Goal: Task Accomplishment & Management: Manage account settings

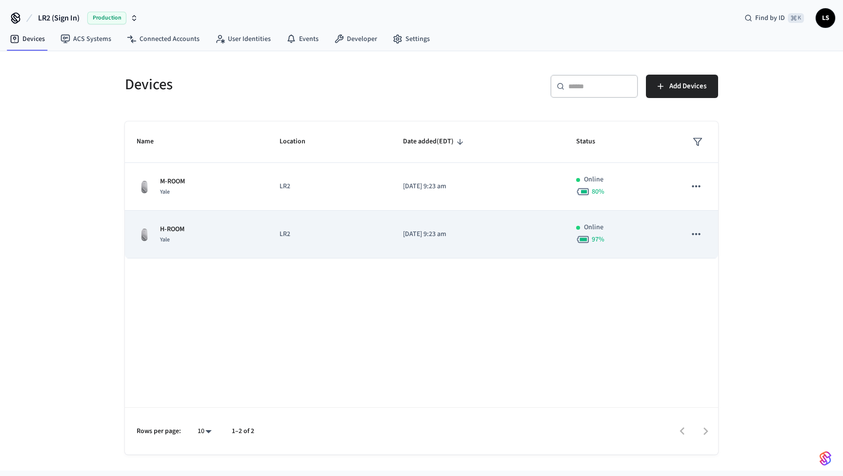
click at [331, 245] on td "LR2" at bounding box center [329, 235] width 123 height 48
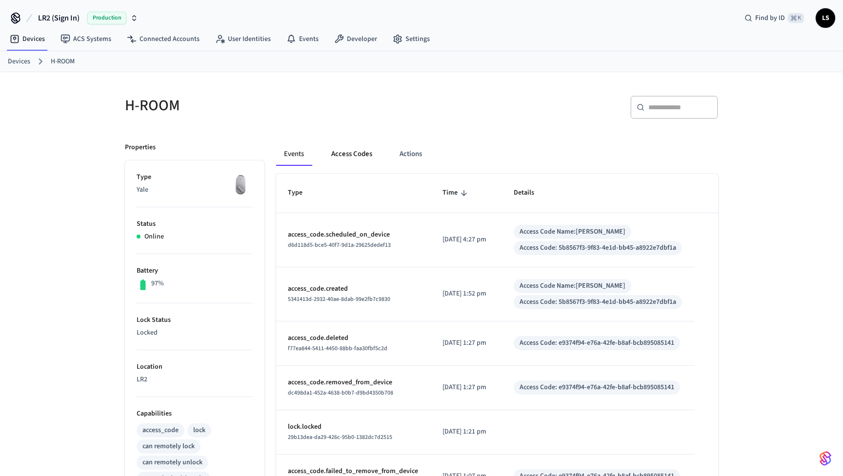
click at [351, 151] on button "Access Codes" at bounding box center [352, 154] width 57 height 23
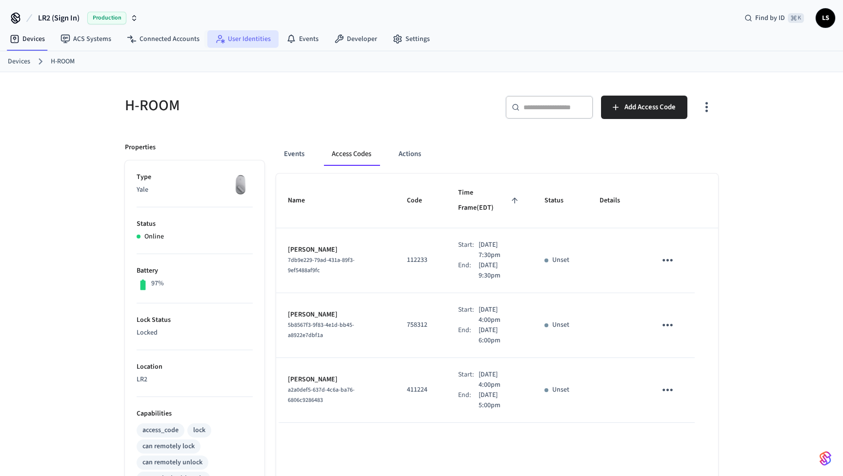
click at [238, 42] on link "User Identities" at bounding box center [242, 39] width 71 height 18
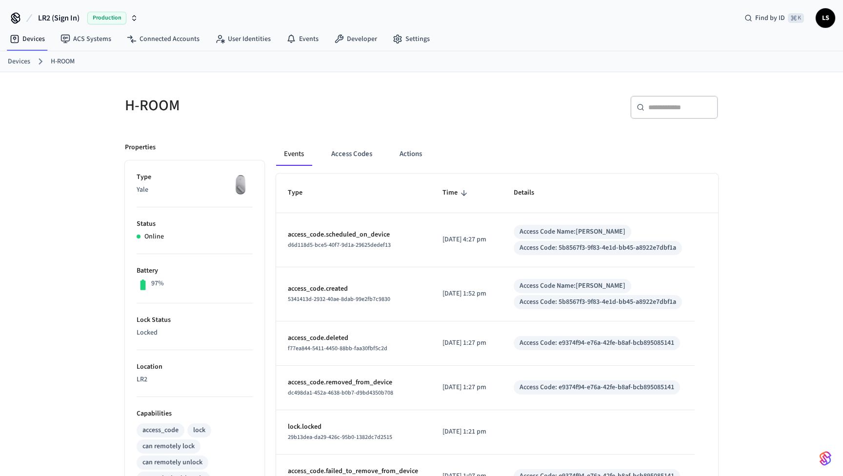
click at [19, 58] on link "Devices" at bounding box center [19, 62] width 22 height 10
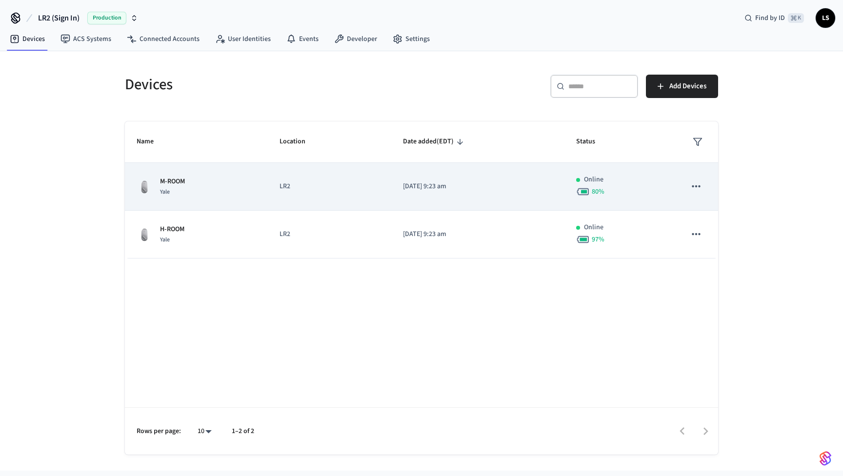
click at [333, 184] on p "LR2" at bounding box center [330, 187] width 100 height 10
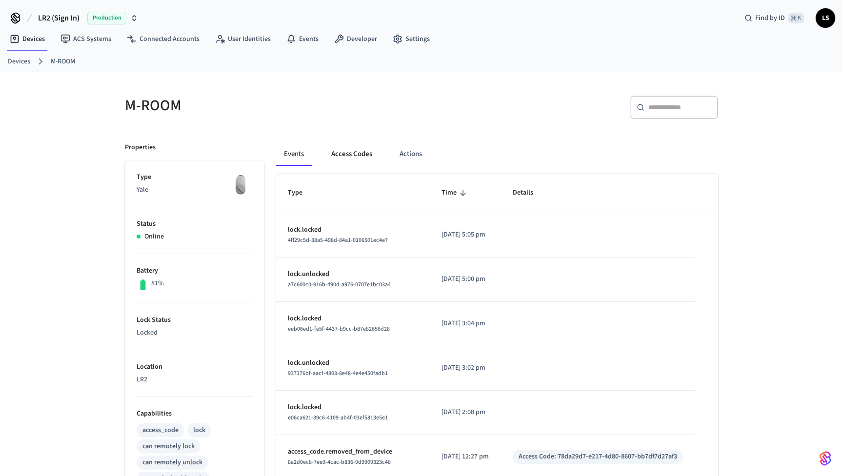
click at [352, 155] on button "Access Codes" at bounding box center [352, 154] width 57 height 23
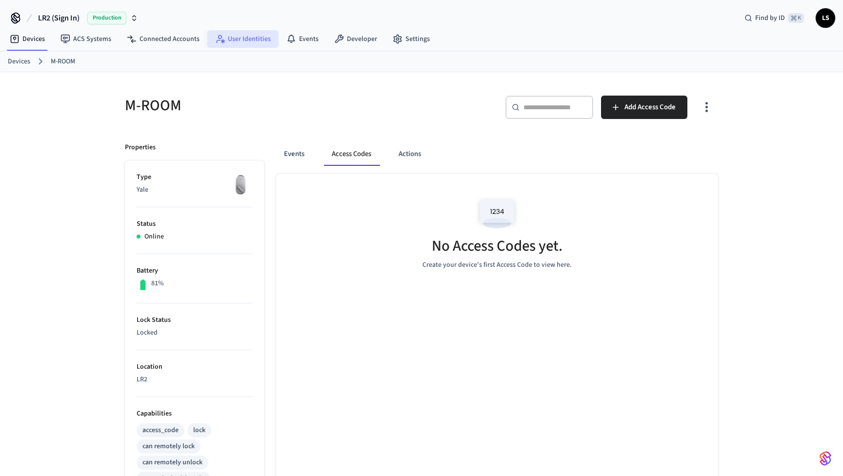
click at [245, 40] on link "User Identities" at bounding box center [242, 39] width 71 height 18
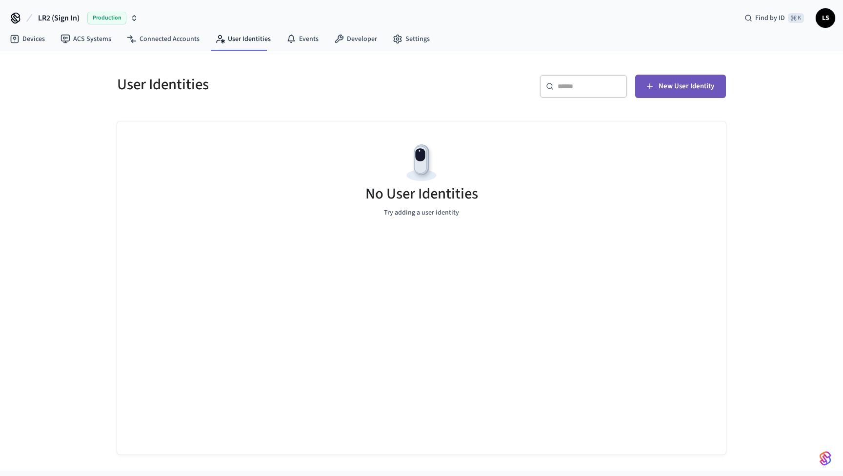
click at [662, 80] on button "New User Identity" at bounding box center [680, 86] width 91 height 23
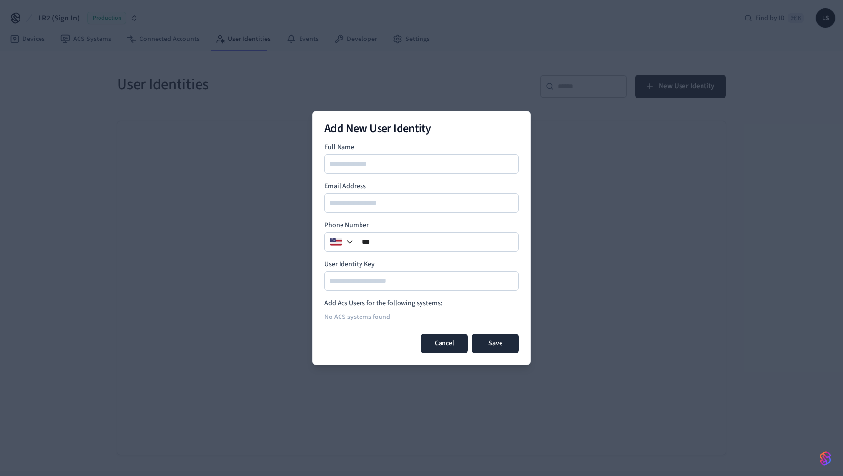
click at [450, 338] on button "Cancel" at bounding box center [444, 344] width 47 height 20
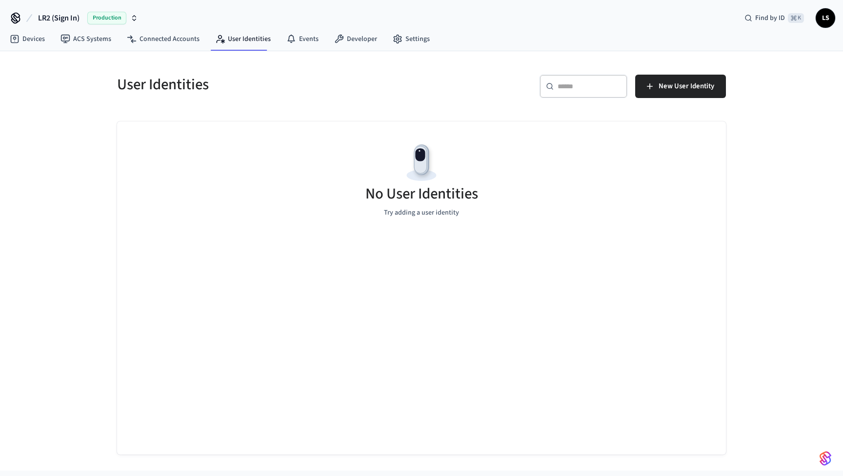
click at [829, 17] on span "LS" at bounding box center [826, 18] width 18 height 18
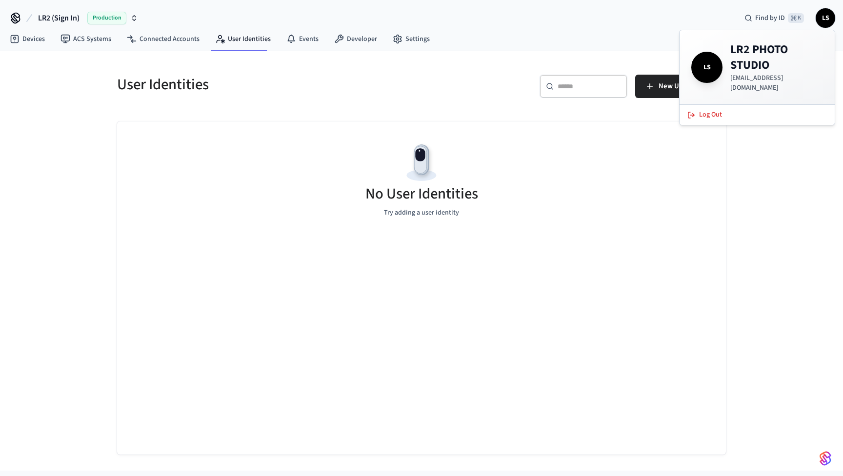
click at [781, 151] on div "User Identities ​ ​ New User Identity No User Identities Try adding a user iden…" at bounding box center [421, 261] width 843 height 420
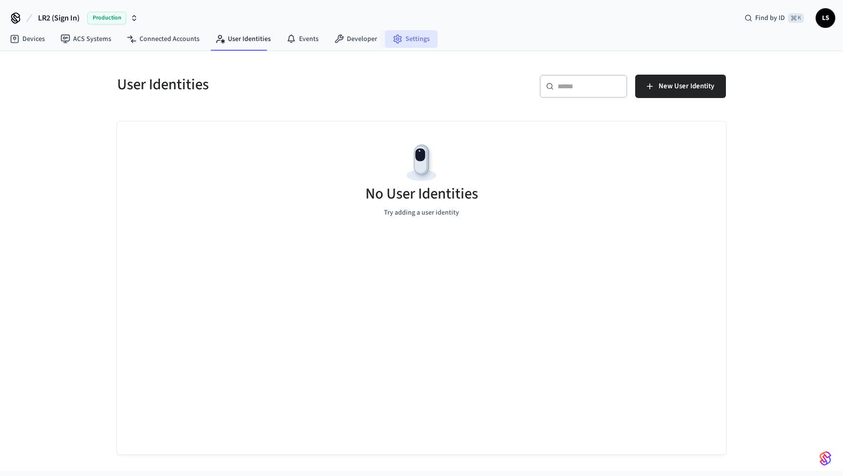
click at [398, 40] on link "Settings" at bounding box center [411, 39] width 53 height 18
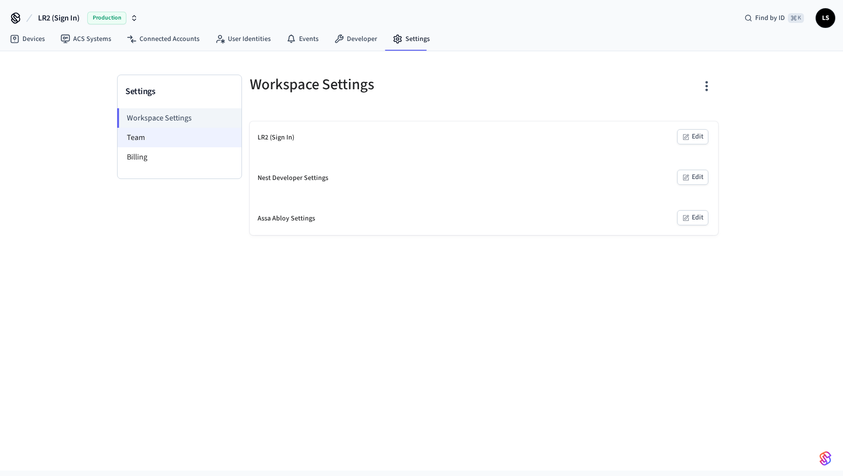
click at [136, 137] on li "Team" at bounding box center [180, 138] width 124 height 20
click at [143, 138] on li "Team" at bounding box center [180, 138] width 124 height 20
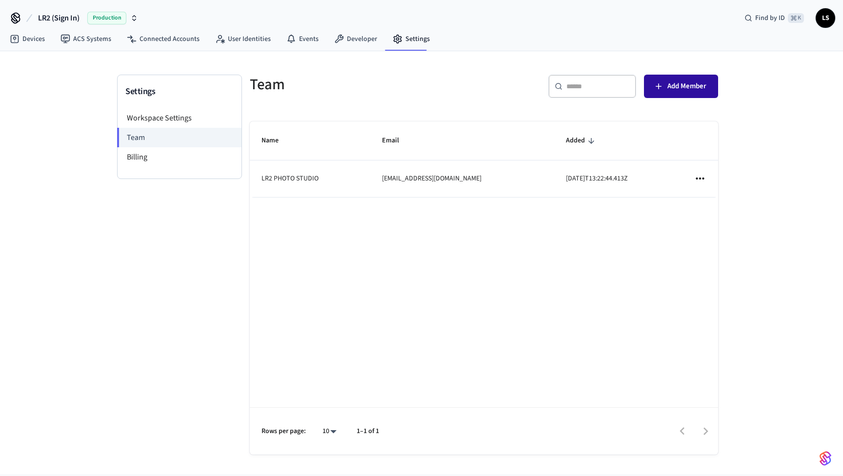
click at [675, 89] on span "Add Member" at bounding box center [687, 86] width 39 height 13
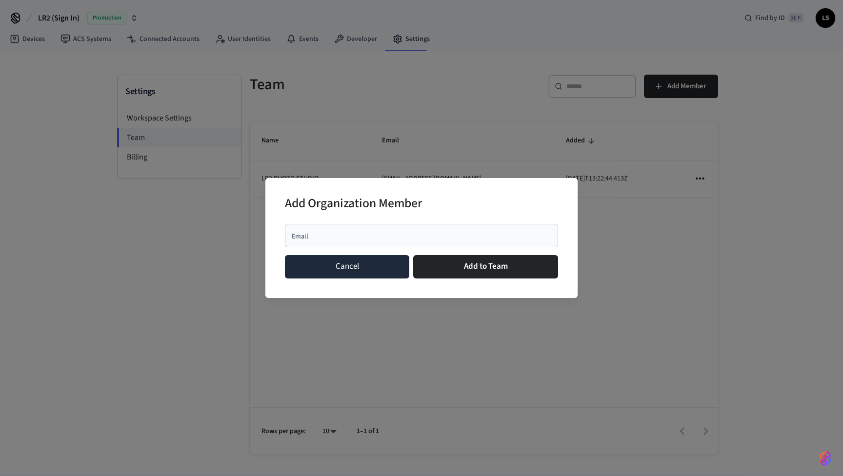
click at [369, 267] on button "Cancel" at bounding box center [347, 266] width 124 height 23
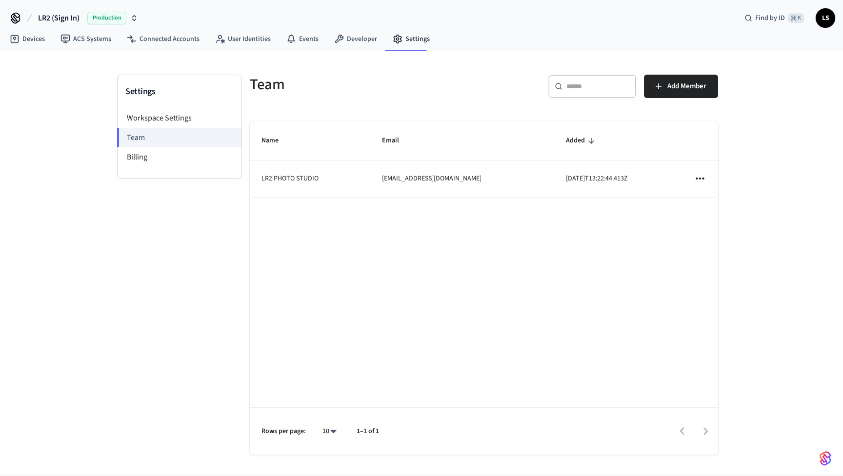
click at [703, 179] on icon "sticky table" at bounding box center [700, 179] width 8 height 2
click at [617, 277] on div at bounding box center [421, 238] width 843 height 476
click at [157, 157] on li "Billing" at bounding box center [180, 157] width 124 height 20
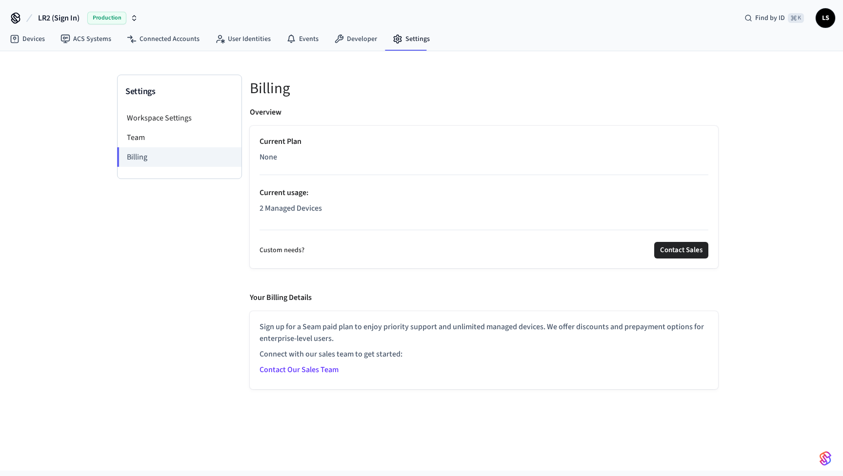
click at [293, 199] on div "Current Plan None Current usage : 2 Managed Devices" at bounding box center [484, 177] width 449 height 82
click at [293, 143] on p "Current Plan" at bounding box center [484, 142] width 449 height 12
click at [69, 39] on icon at bounding box center [65, 39] width 9 height 9
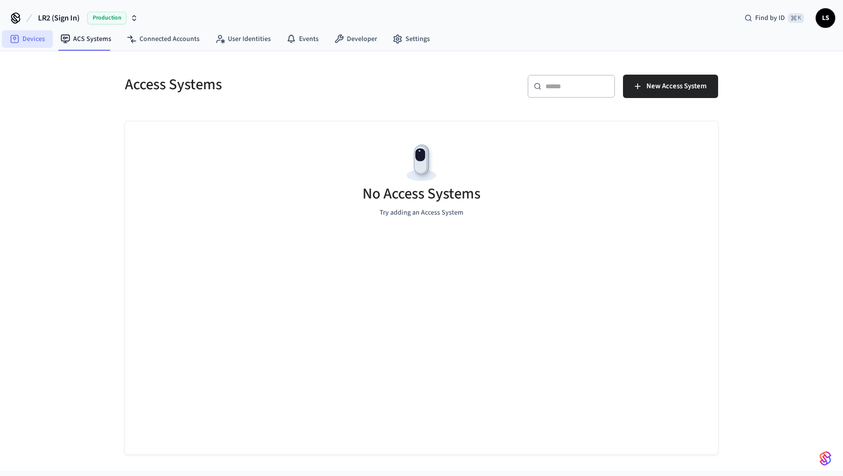
click at [29, 39] on link "Devices" at bounding box center [27, 39] width 51 height 18
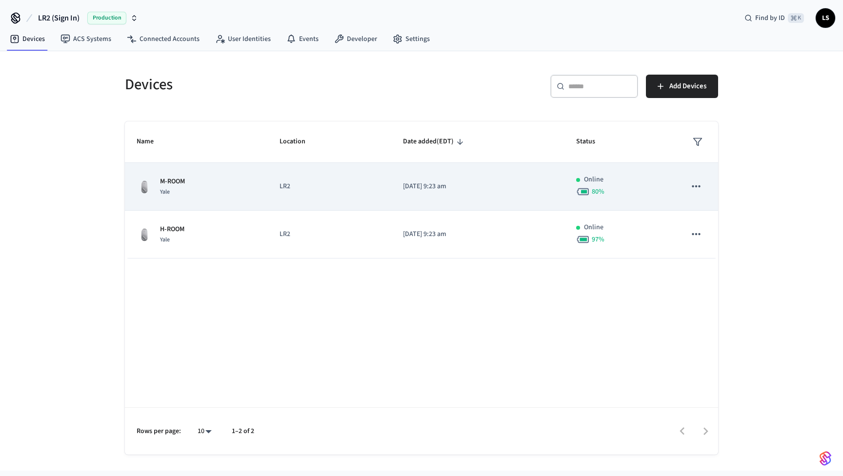
click at [695, 186] on icon "sticky table" at bounding box center [696, 186] width 13 height 13
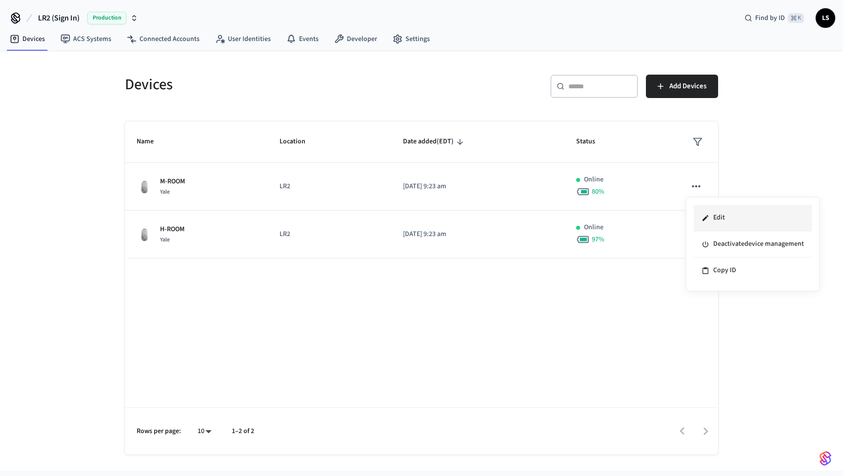
click at [714, 218] on li "Edit" at bounding box center [753, 218] width 118 height 26
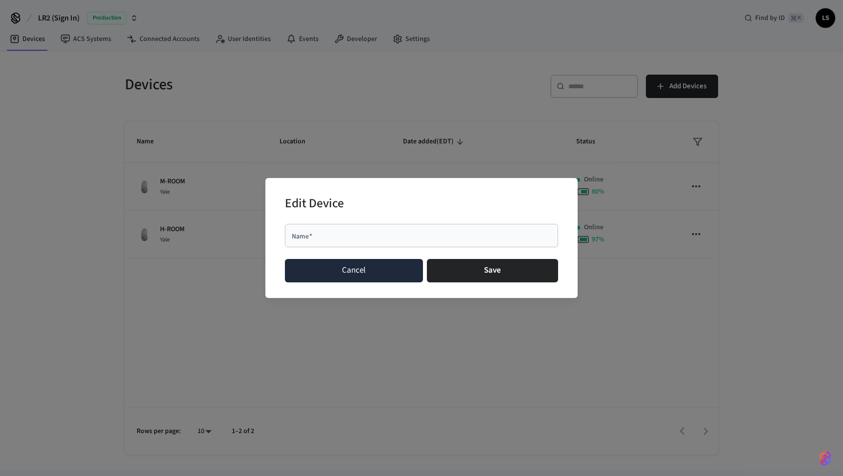
click at [370, 272] on button "Cancel" at bounding box center [354, 270] width 138 height 23
